Goal: Information Seeking & Learning: Find specific fact

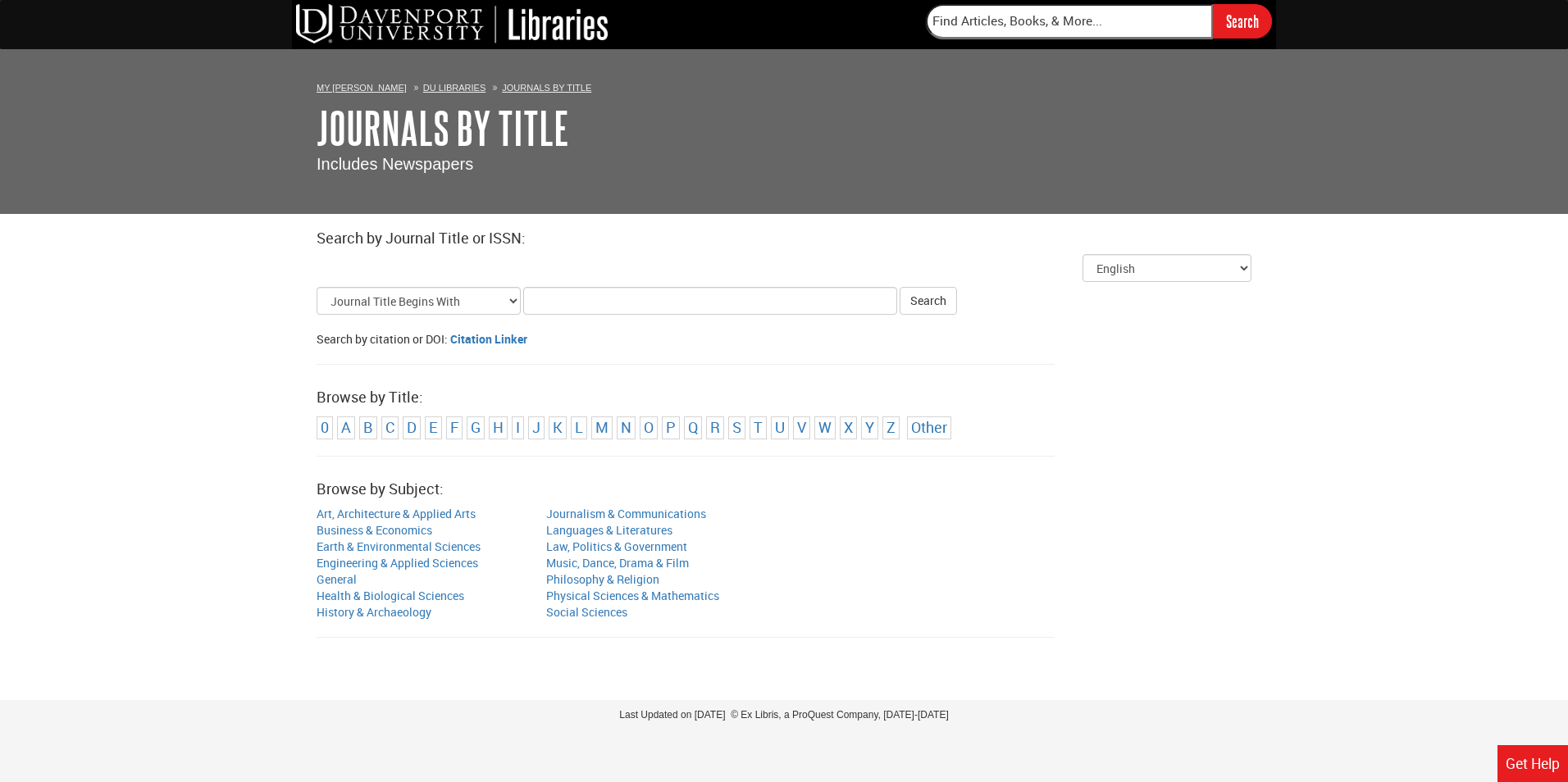
click at [593, 295] on input "Title Search Criteria" at bounding box center [710, 300] width 374 height 28
click at [532, 298] on input "Title Search Criteria" at bounding box center [710, 300] width 374 height 28
click at [553, 289] on input "Title Search Criteria" at bounding box center [710, 300] width 374 height 28
click at [593, 303] on input "Title Search Criteria" at bounding box center [710, 300] width 374 height 28
type input "journal of continuing education"
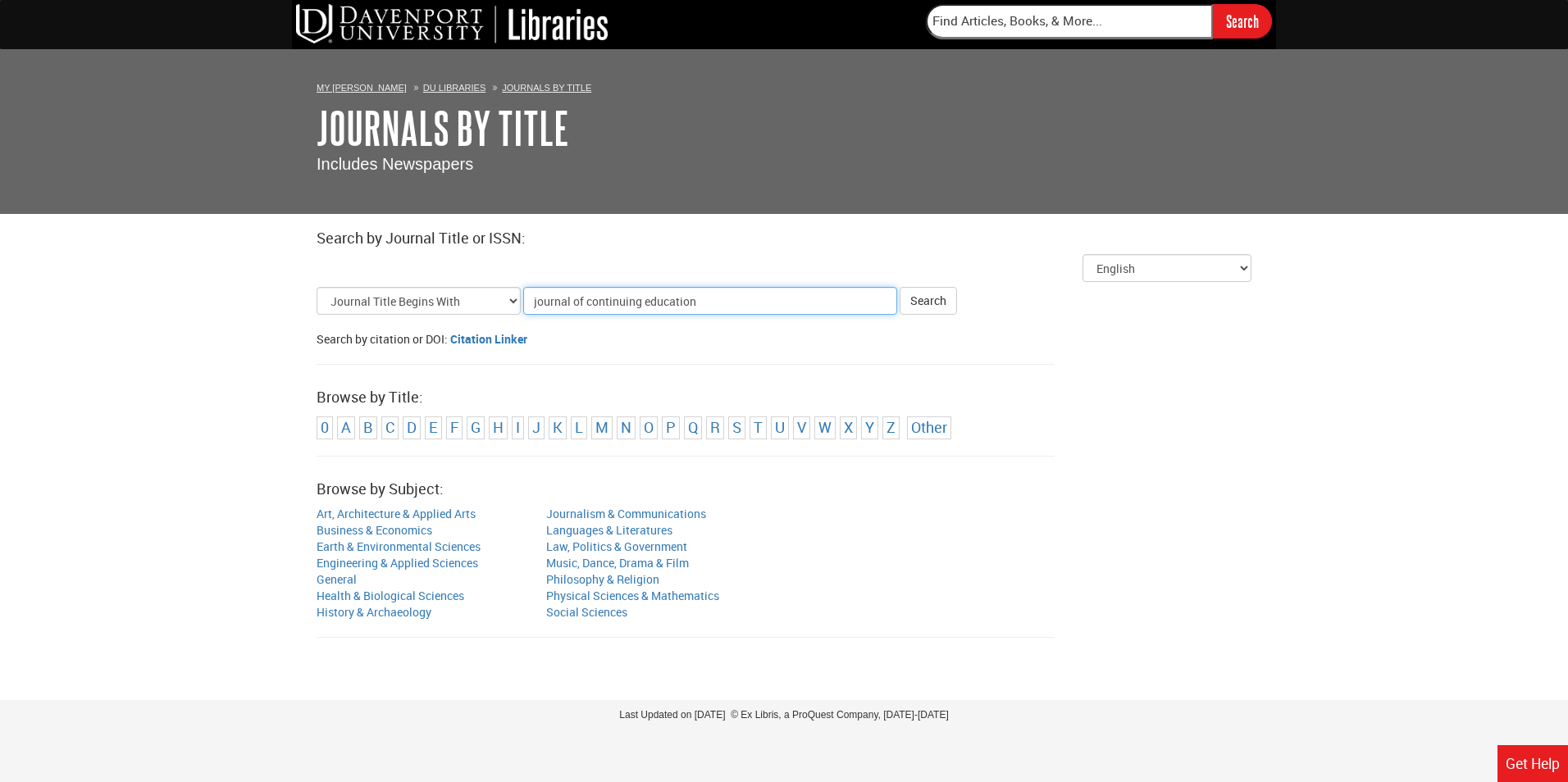
click at [900, 287] on button "Search" at bounding box center [928, 300] width 57 height 28
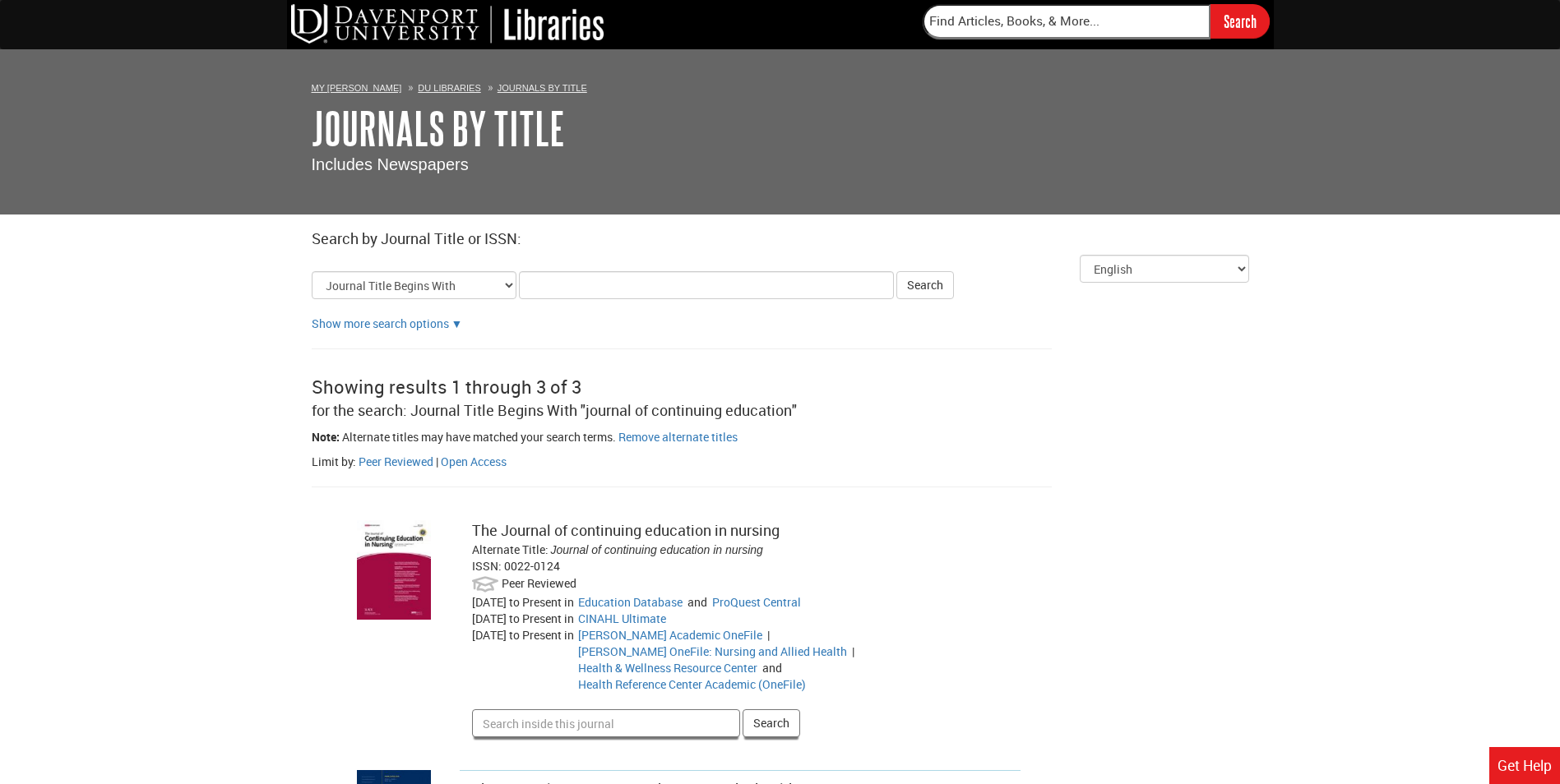
click at [577, 709] on input "Search inside this journal" at bounding box center [605, 723] width 268 height 28
type input "capturing the practice of doctoring"
click at [786, 709] on button "Search" at bounding box center [771, 723] width 57 height 28
click at [665, 618] on link "CINAHL Ultimate" at bounding box center [622, 618] width 88 height 16
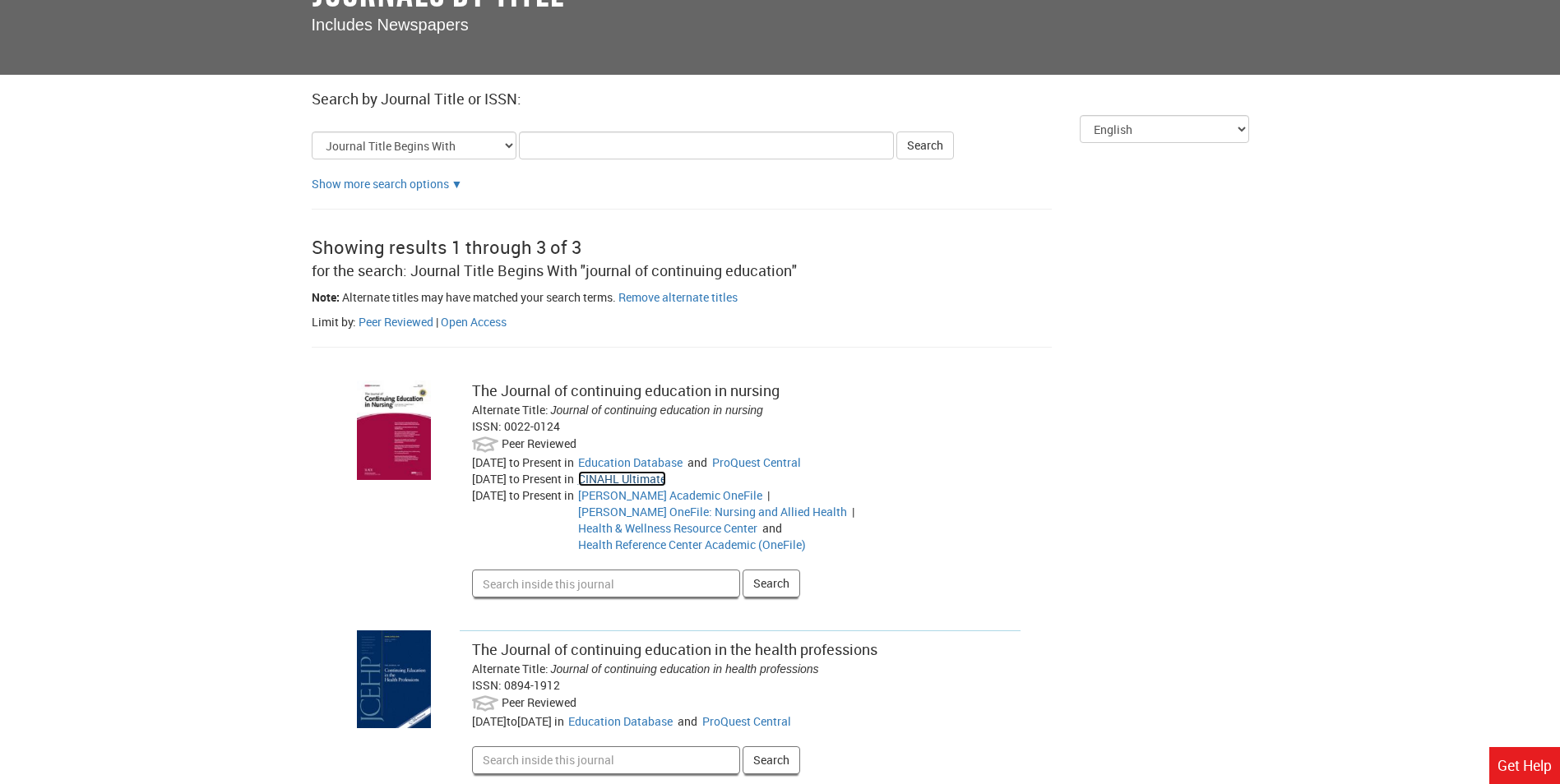
scroll to position [165, 0]
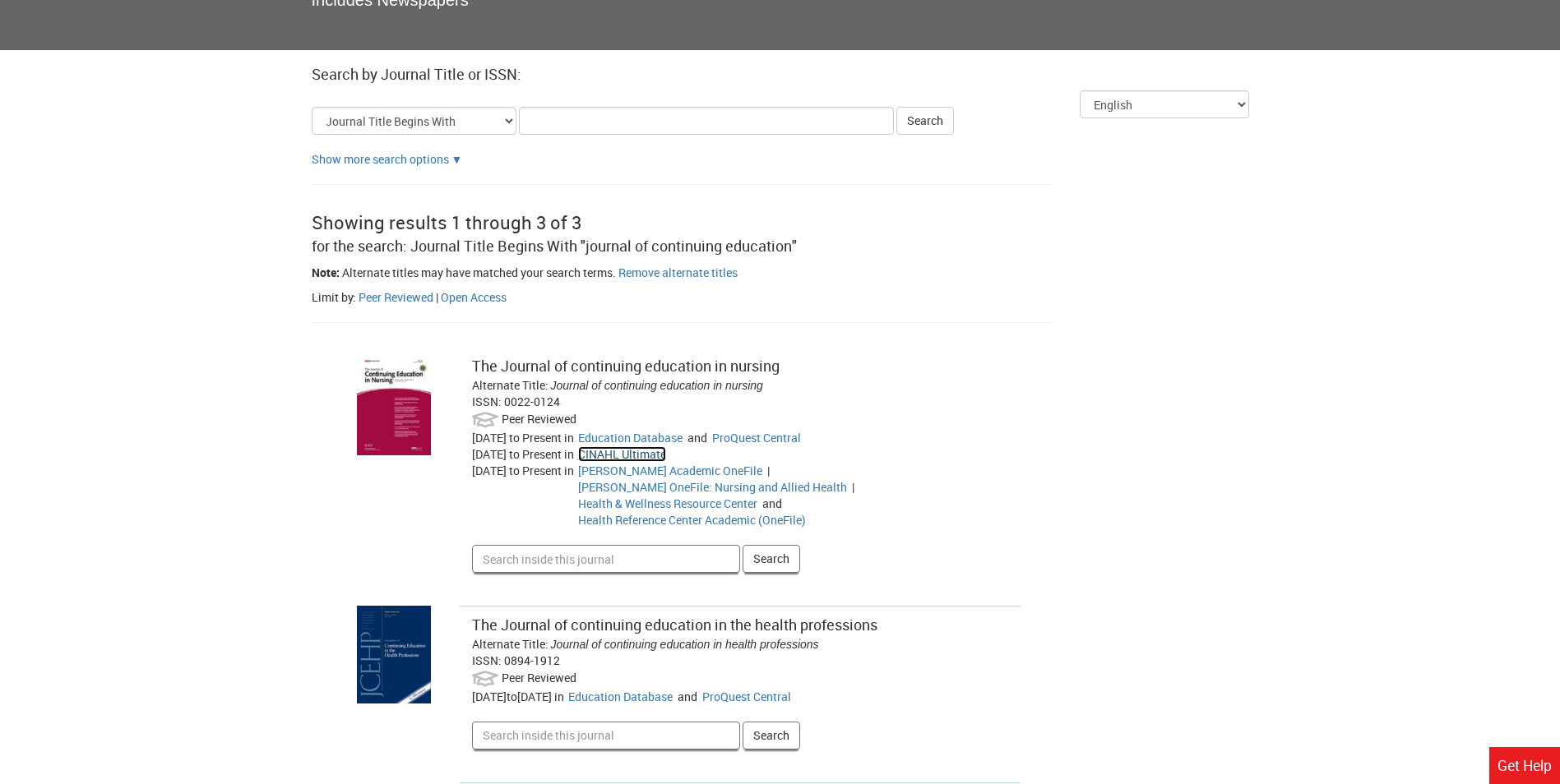
click at [630, 453] on link "CINAHL Ultimate" at bounding box center [622, 454] width 88 height 16
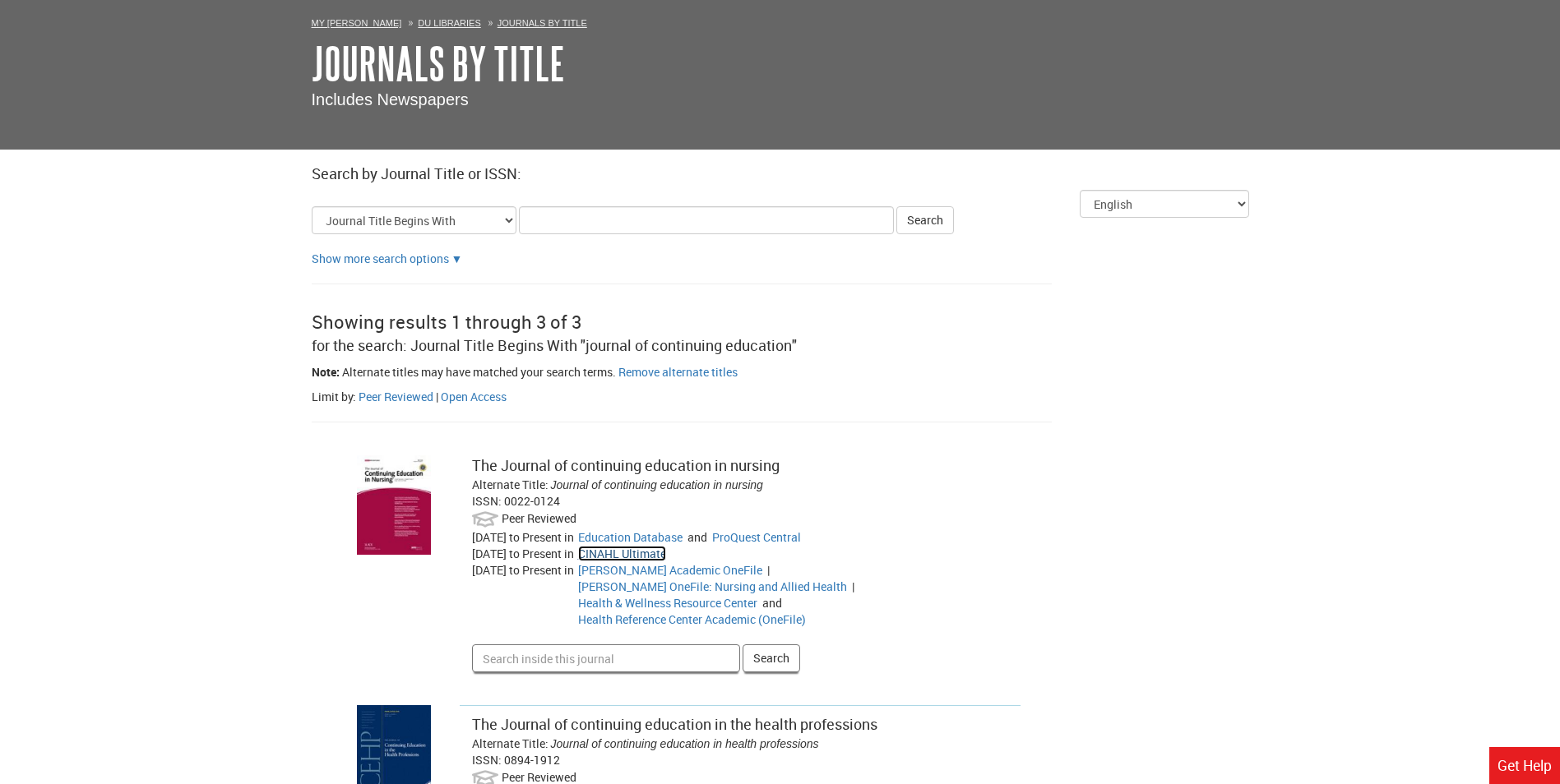
scroll to position [0, 0]
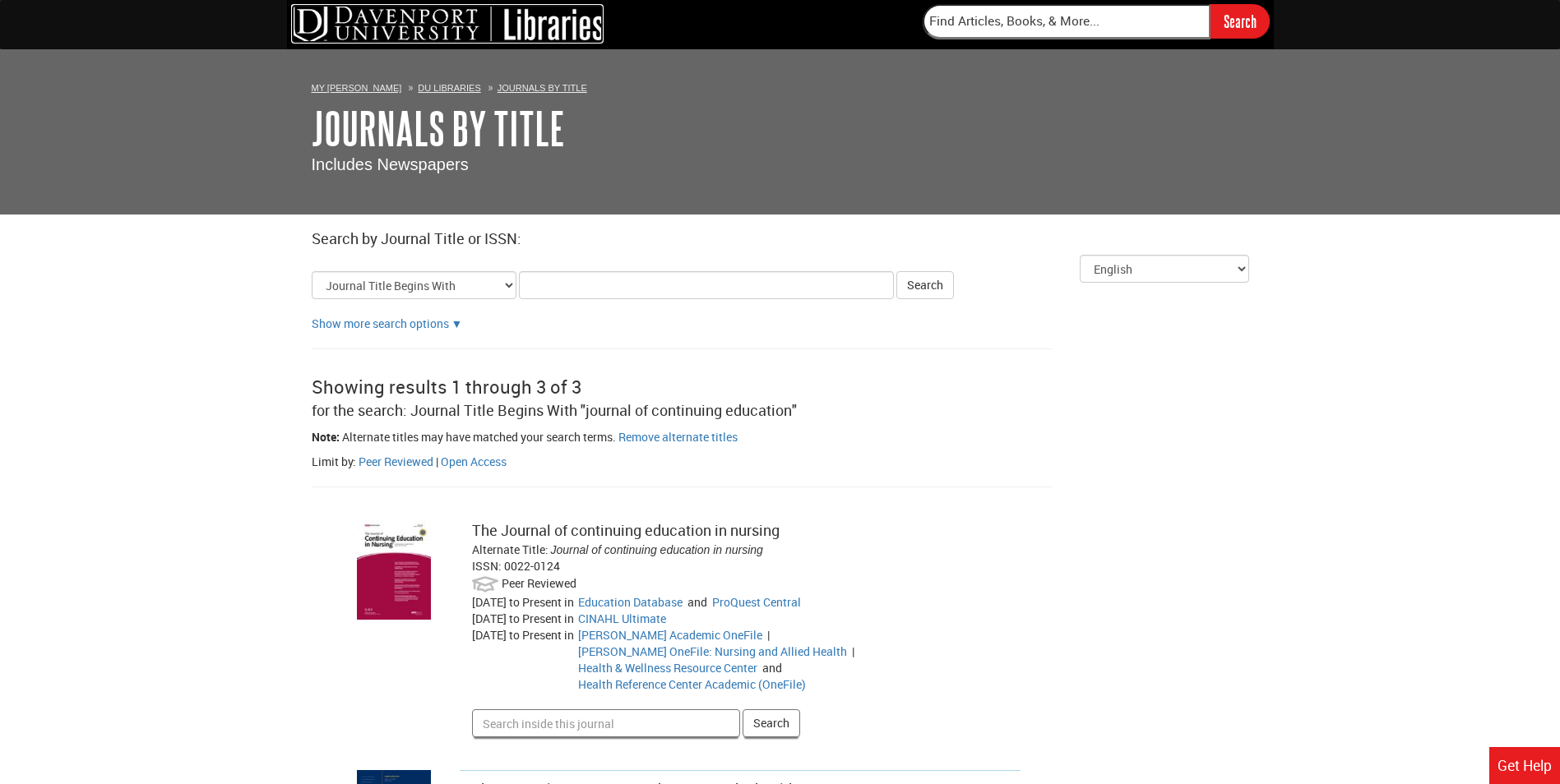
click at [538, 31] on img at bounding box center [447, 24] width 313 height 39
